Goal: Communication & Community: Ask a question

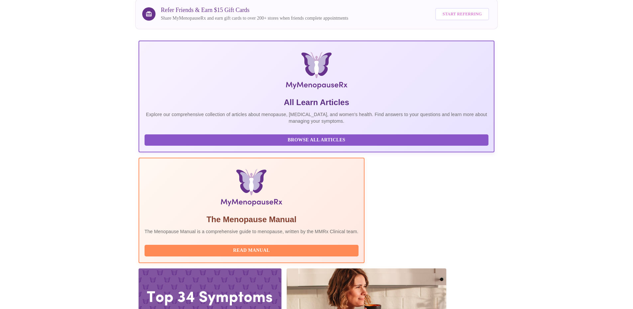
scroll to position [55, 0]
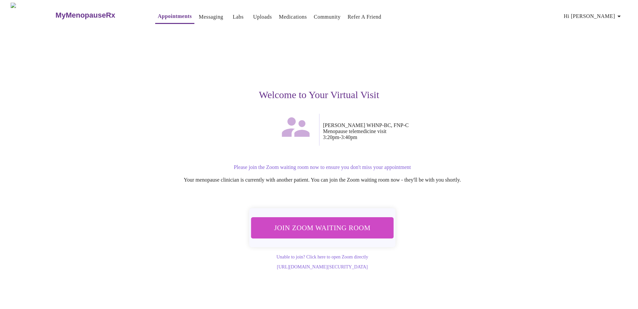
click at [316, 223] on span "Join Zoom Waiting Room" at bounding box center [322, 227] width 125 height 12
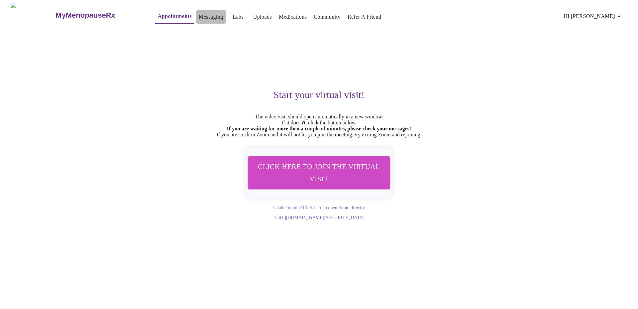
click at [199, 14] on link "Messaging" at bounding box center [211, 16] width 24 height 9
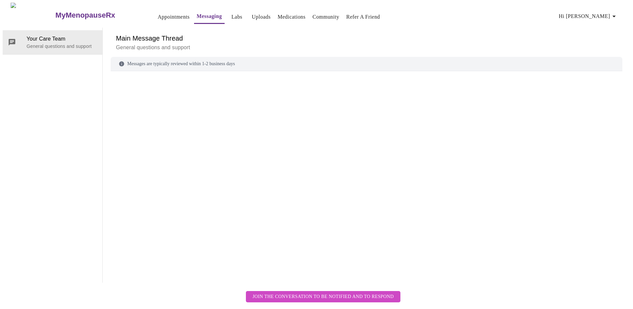
scroll to position [25, 0]
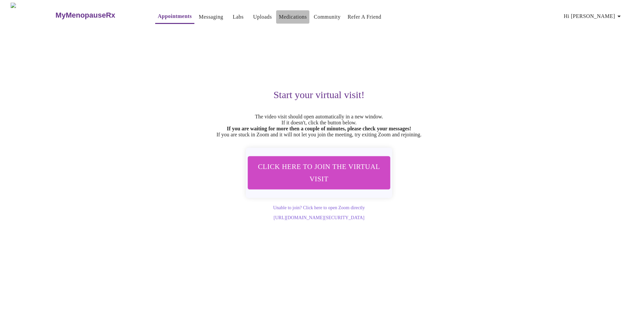
click at [279, 14] on link "Medications" at bounding box center [293, 16] width 28 height 9
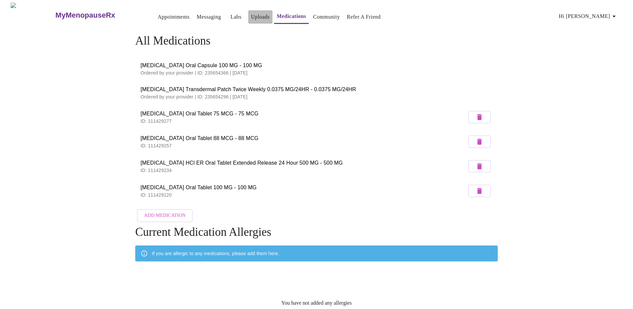
click at [251, 12] on link "Uploads" at bounding box center [260, 16] width 19 height 9
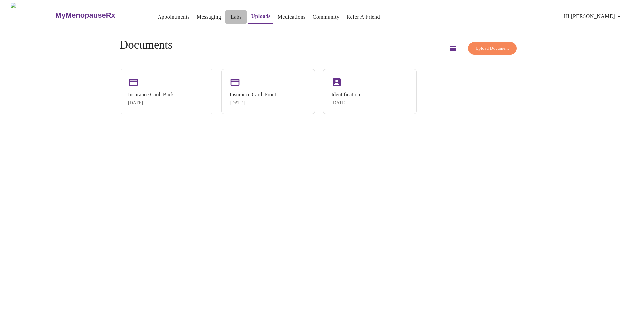
click at [231, 12] on link "Labs" at bounding box center [236, 16] width 11 height 9
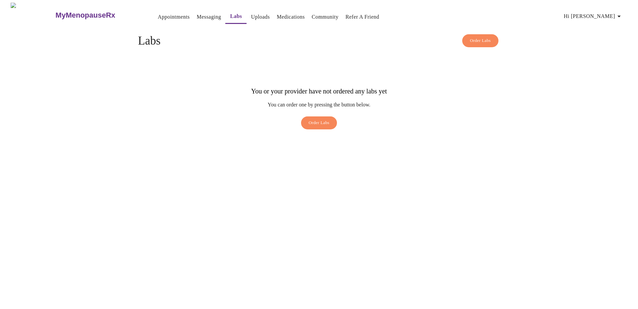
click at [197, 14] on link "Messaging" at bounding box center [209, 16] width 24 height 9
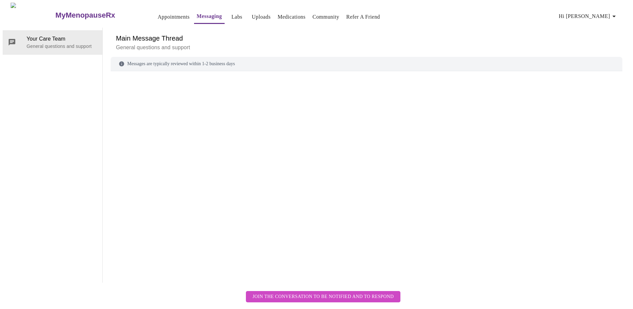
scroll to position [25, 0]
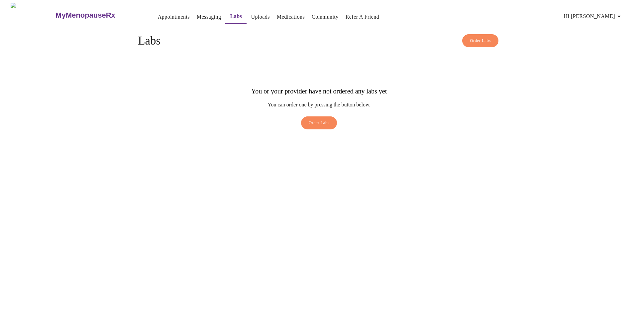
click at [160, 14] on link "Appointments" at bounding box center [174, 16] width 32 height 9
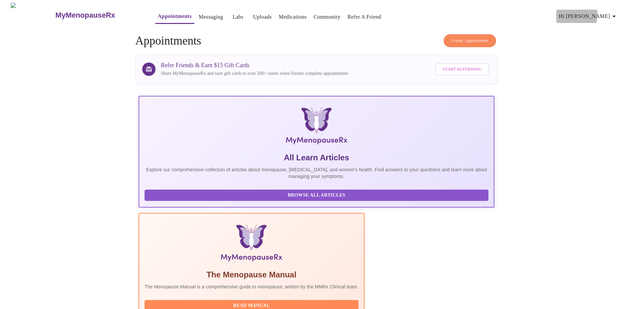
click at [595, 12] on span "Hi [PERSON_NAME]" at bounding box center [588, 16] width 59 height 9
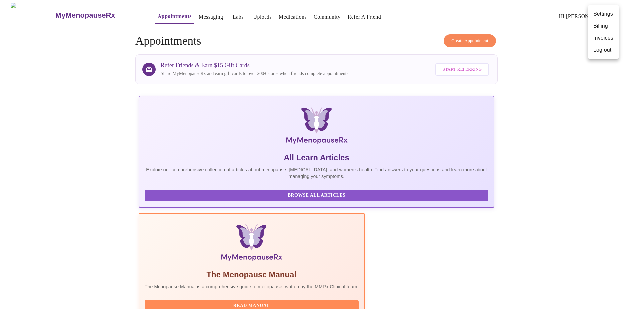
click at [562, 28] on div at bounding box center [319, 154] width 638 height 309
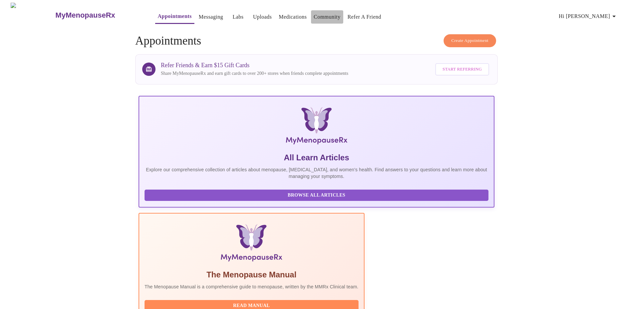
click at [315, 14] on link "Community" at bounding box center [327, 16] width 27 height 9
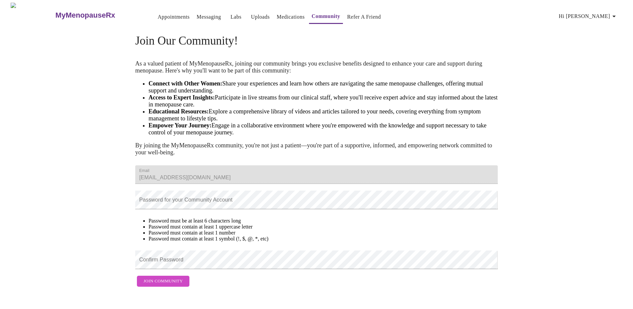
click at [231, 14] on link "Labs" at bounding box center [236, 16] width 11 height 9
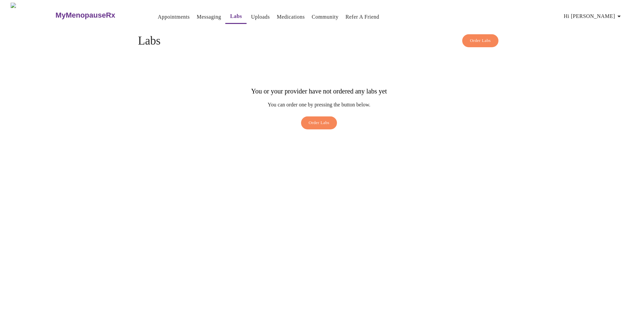
click at [286, 31] on div "MyMenopauseRx Appointments Messaging Labs Uploads Medications Community Refer a…" at bounding box center [319, 68] width 633 height 130
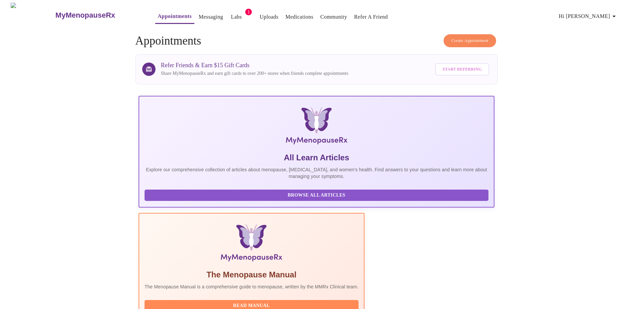
click at [245, 9] on span "1" at bounding box center [248, 12] width 7 height 7
click at [231, 12] on link "Labs" at bounding box center [236, 16] width 11 height 9
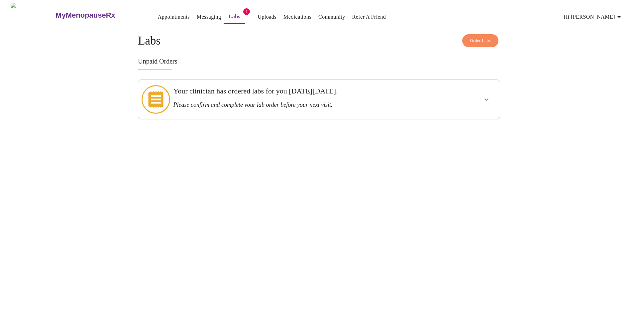
click at [313, 101] on h3 "Please confirm and complete your lab order before your next visit." at bounding box center [301, 104] width 256 height 7
click at [487, 98] on icon "show more" at bounding box center [486, 99] width 4 height 2
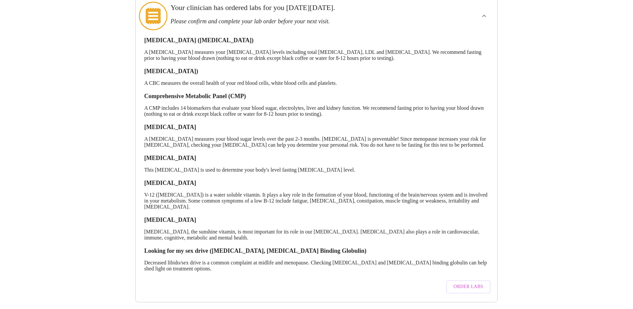
scroll to position [93, 0]
click at [475, 282] on span "Order Labs" at bounding box center [468, 286] width 30 height 8
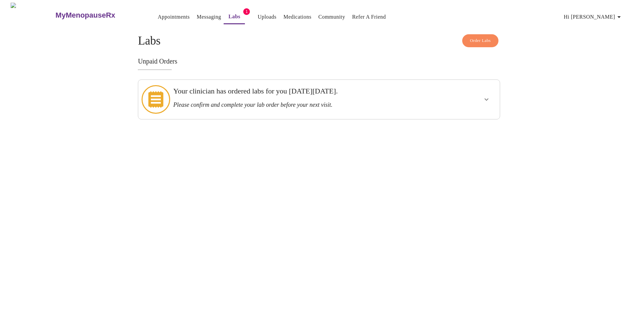
click at [153, 92] on icon at bounding box center [155, 99] width 15 height 17
click at [485, 95] on icon "show more" at bounding box center [486, 99] width 8 height 8
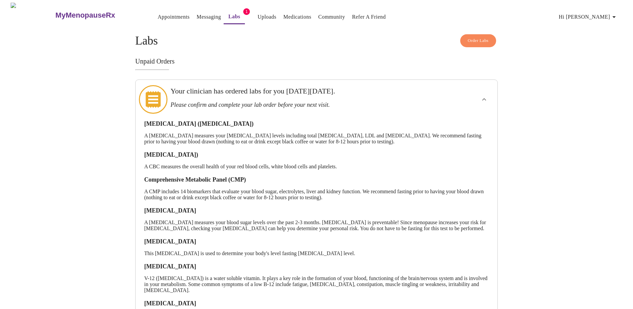
click at [563, 230] on div "MyMenopauseRx Appointments Messaging Labs 1 Uploads Medications Community Refer…" at bounding box center [317, 194] width 628 height 383
click at [158, 12] on link "Appointments" at bounding box center [174, 16] width 32 height 9
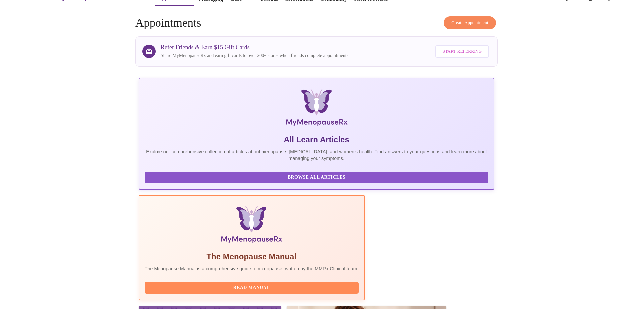
scroll to position [130, 0]
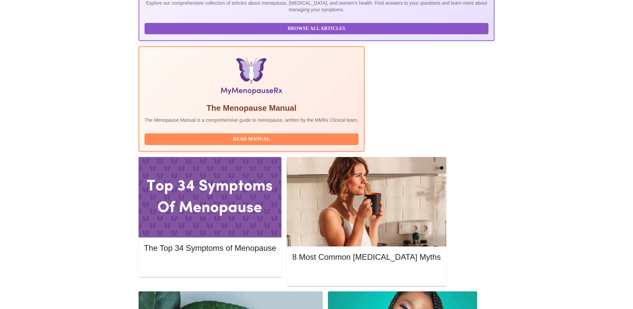
scroll to position [190, 0]
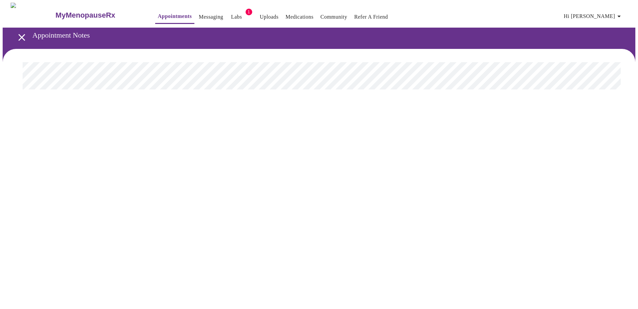
click at [246, 9] on span "1" at bounding box center [249, 12] width 7 height 7
click at [231, 13] on link "Labs" at bounding box center [236, 16] width 11 height 9
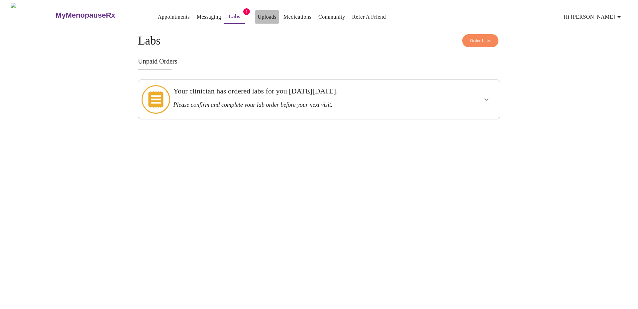
click at [257, 16] on link "Uploads" at bounding box center [266, 16] width 19 height 9
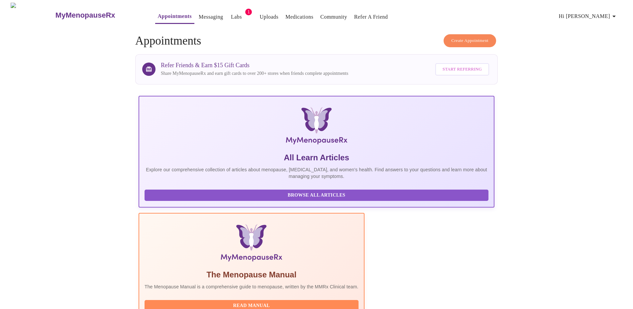
click at [231, 14] on link "Labs" at bounding box center [236, 16] width 11 height 9
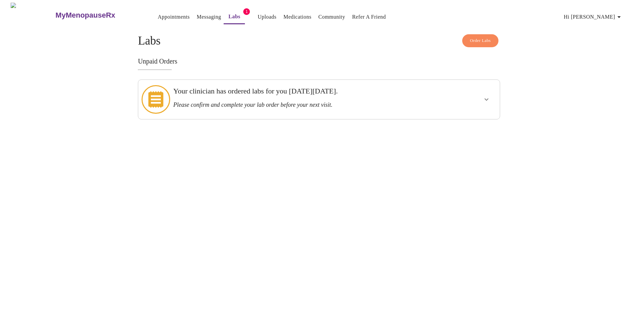
click at [317, 101] on h3 "Please confirm and complete your lab order before your next visit." at bounding box center [301, 104] width 256 height 7
click at [485, 97] on icon "show more" at bounding box center [486, 99] width 8 height 8
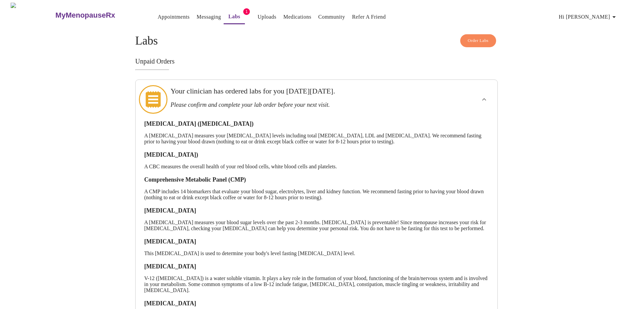
click at [158, 15] on link "Appointments" at bounding box center [174, 16] width 32 height 9
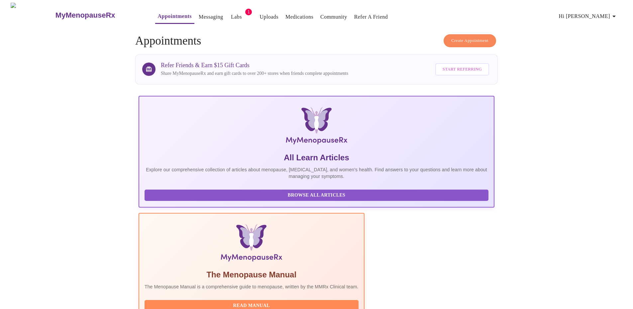
click at [595, 12] on span "Hi [PERSON_NAME]" at bounding box center [588, 16] width 59 height 9
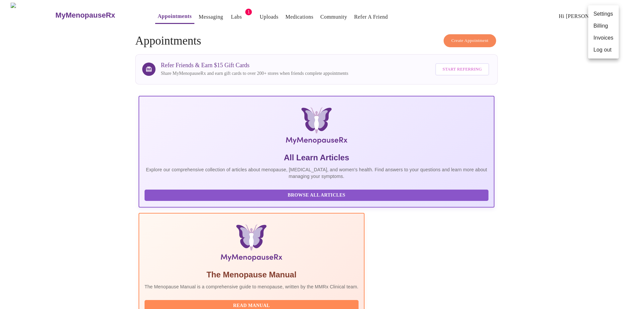
click at [561, 21] on div at bounding box center [319, 154] width 638 height 309
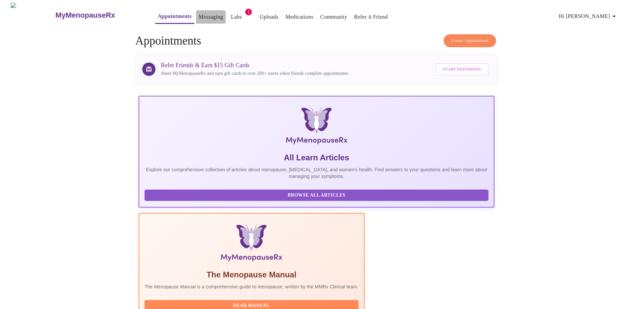
click at [199, 12] on link "Messaging" at bounding box center [211, 16] width 24 height 9
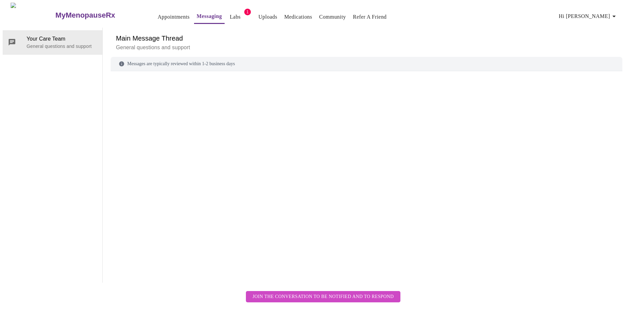
scroll to position [25, 0]
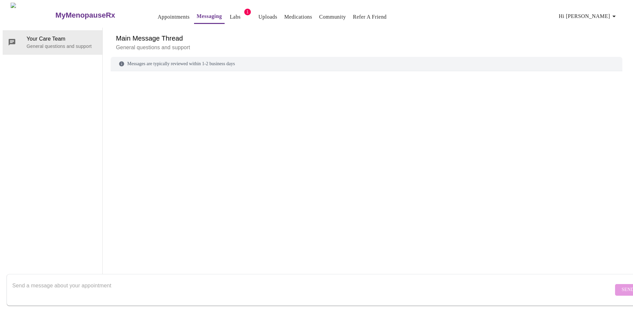
click at [95, 279] on textarea "Send a message about your appointment" at bounding box center [312, 289] width 601 height 21
click at [379, 279] on textarea "Hi, I was trying to print out the lab order, but there is no information on it …" at bounding box center [312, 289] width 601 height 21
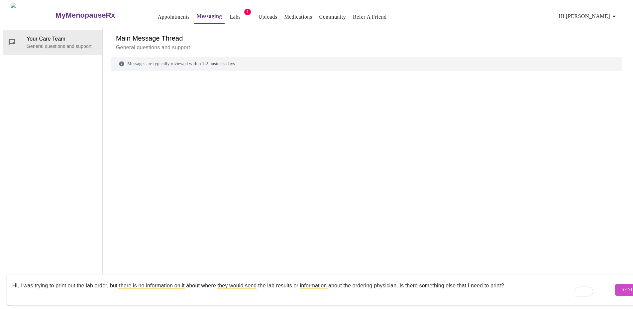
type textarea "Hi, I was trying to print out the lab order, but there is no information on it …"
click at [616, 284] on button "Send" at bounding box center [628, 290] width 26 height 12
